Goal: Task Accomplishment & Management: Use online tool/utility

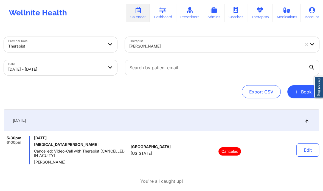
click at [106, 65] on body "Wellnite Health Calendar Dashboard Prescribers Admins Coaches Therapists Medica…" at bounding box center [161, 95] width 323 height 191
select select "2025-9"
select select "2025-10"
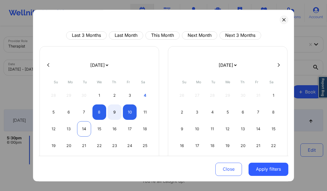
click at [84, 130] on div "14" at bounding box center [84, 128] width 14 height 15
select select "2025-9"
select select "2025-10"
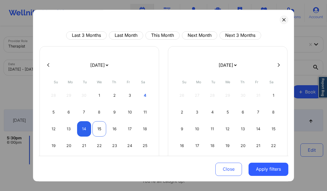
select select "2025-9"
select select "2025-10"
select select "2025-9"
select select "2025-10"
click at [118, 130] on div "16" at bounding box center [114, 128] width 14 height 15
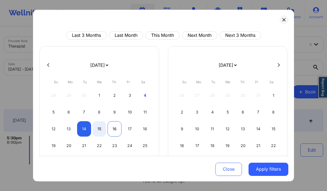
select select "2025-9"
select select "2025-10"
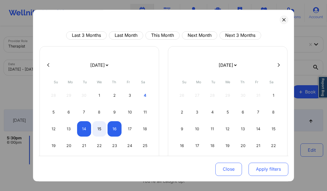
click at [259, 167] on button "Apply filters" at bounding box center [268, 168] width 40 height 13
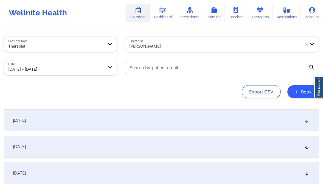
click at [294, 143] on div "[DATE]" at bounding box center [161, 146] width 315 height 22
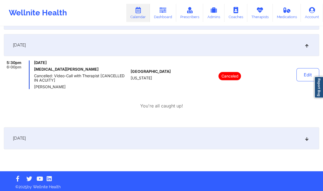
scroll to position [102, 0]
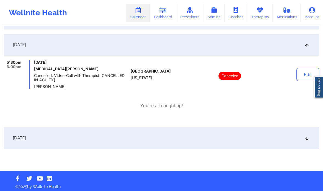
click at [262, 137] on div "[DATE]" at bounding box center [161, 138] width 315 height 22
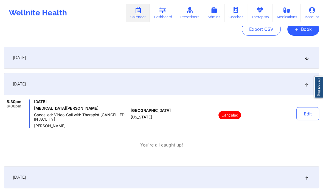
scroll to position [62, 0]
click at [248, 63] on div "[DATE]" at bounding box center [161, 58] width 315 height 22
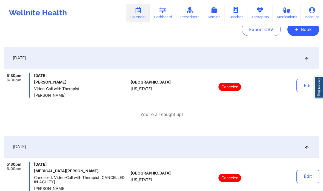
scroll to position [0, 0]
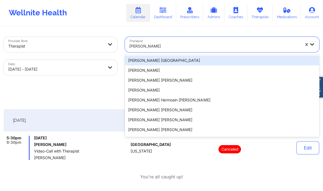
click at [185, 45] on div at bounding box center [214, 46] width 171 height 7
paste input "[PERSON_NAME]"
type input "[PERSON_NAME]"
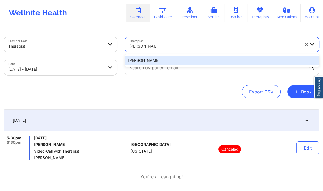
click at [190, 58] on div "[PERSON_NAME]" at bounding box center [222, 60] width 194 height 10
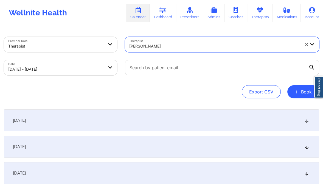
click at [114, 69] on body "Wellnite Health Calendar Dashboard Prescribers Admins Coaches Therapists Medica…" at bounding box center [161, 95] width 323 height 191
select select "2025-9"
select select "2025-10"
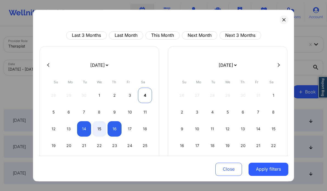
click at [147, 95] on div "4" at bounding box center [145, 94] width 14 height 15
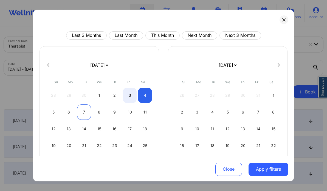
select select "2025-9"
select select "2025-10"
select select "2025-9"
select select "2025-10"
click at [72, 112] on div "6" at bounding box center [69, 111] width 14 height 15
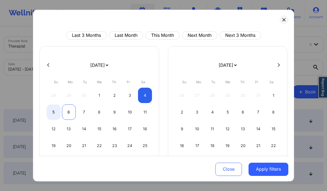
select select "2025-9"
select select "2025-10"
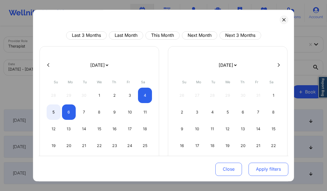
click at [264, 169] on button "Apply filters" at bounding box center [268, 168] width 40 height 13
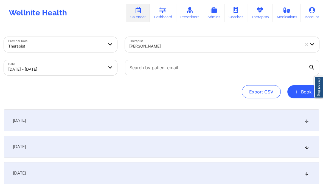
click at [307, 148] on icon at bounding box center [306, 146] width 5 height 4
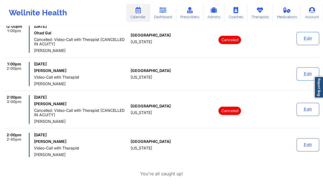
scroll to position [275, 0]
